Goal: Task Accomplishment & Management: Manage account settings

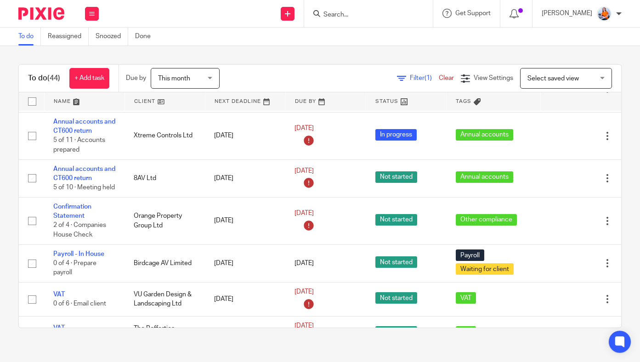
scroll to position [91, 0]
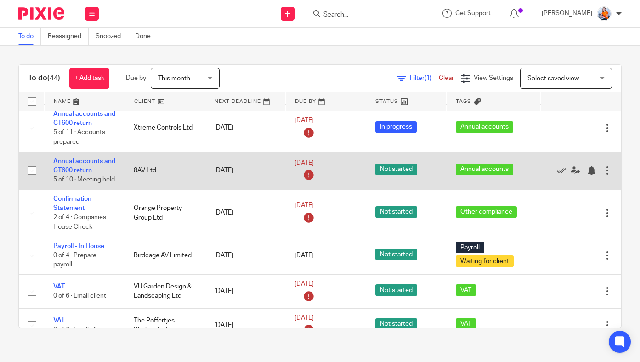
click at [84, 170] on link "Annual accounts and CT600 return" at bounding box center [84, 166] width 62 height 16
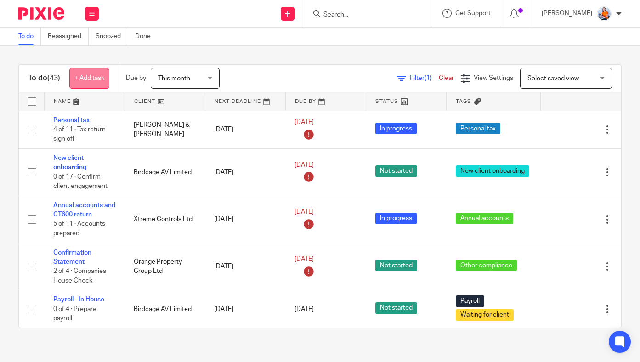
click at [89, 68] on link "+ Add task" at bounding box center [89, 78] width 40 height 21
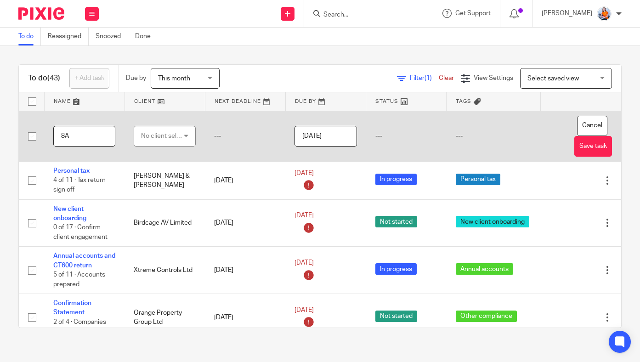
type input "8"
type input "Remove 8AV one off accounts fee"
click at [160, 139] on div "No client selected" at bounding box center [163, 135] width 44 height 19
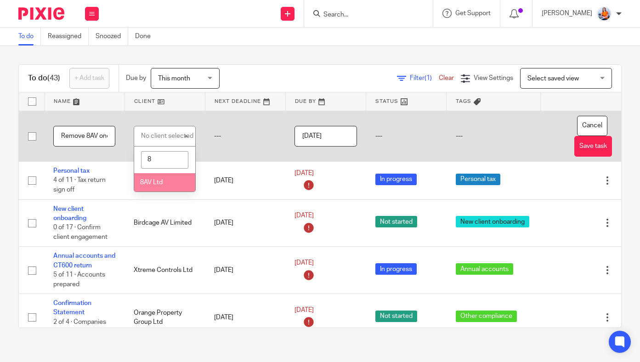
type input "8"
click at [155, 184] on span "8AV Ltd" at bounding box center [151, 182] width 23 height 6
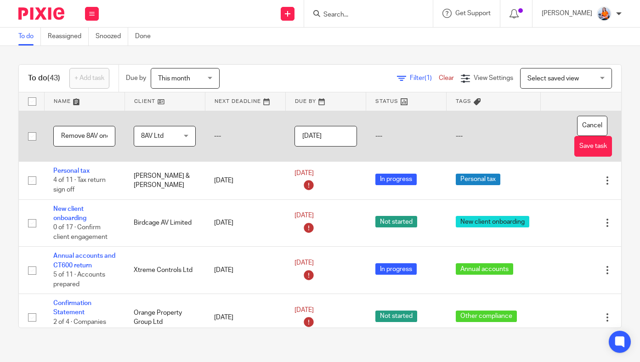
click at [328, 139] on input "[DATE]" at bounding box center [326, 136] width 62 height 21
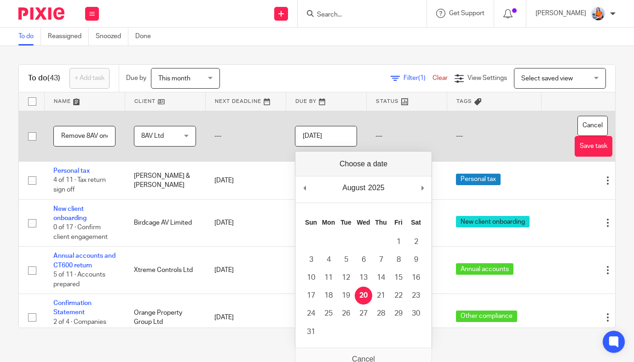
click at [348, 136] on input "[DATE]" at bounding box center [326, 136] width 62 height 21
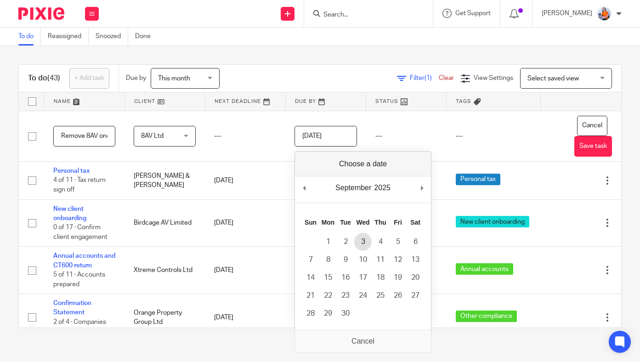
type input "2025-09-03"
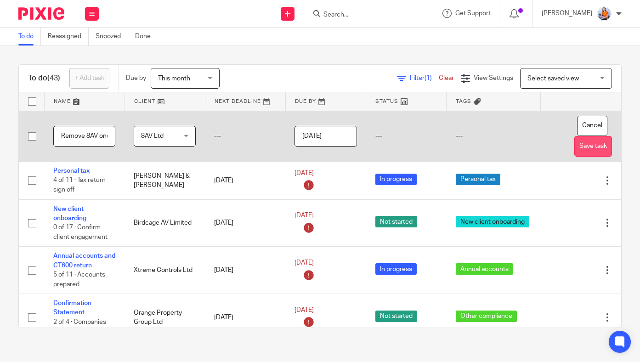
click at [590, 147] on button "Save task" at bounding box center [594, 146] width 38 height 21
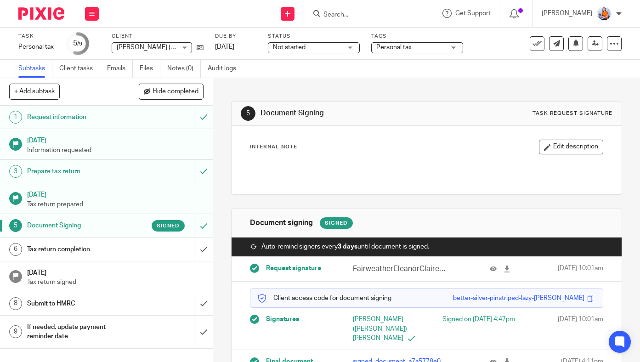
scroll to position [12, 0]
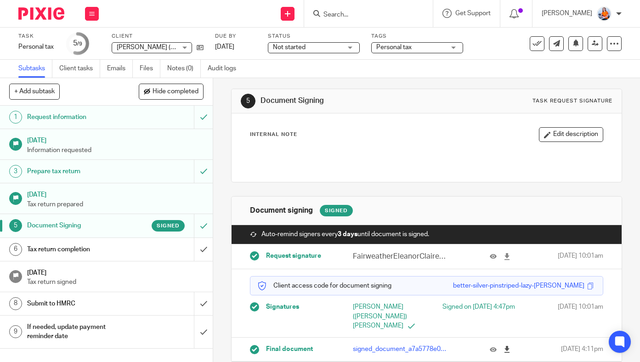
click at [504, 346] on icon at bounding box center [507, 349] width 7 height 7
